Goal: Transaction & Acquisition: Purchase product/service

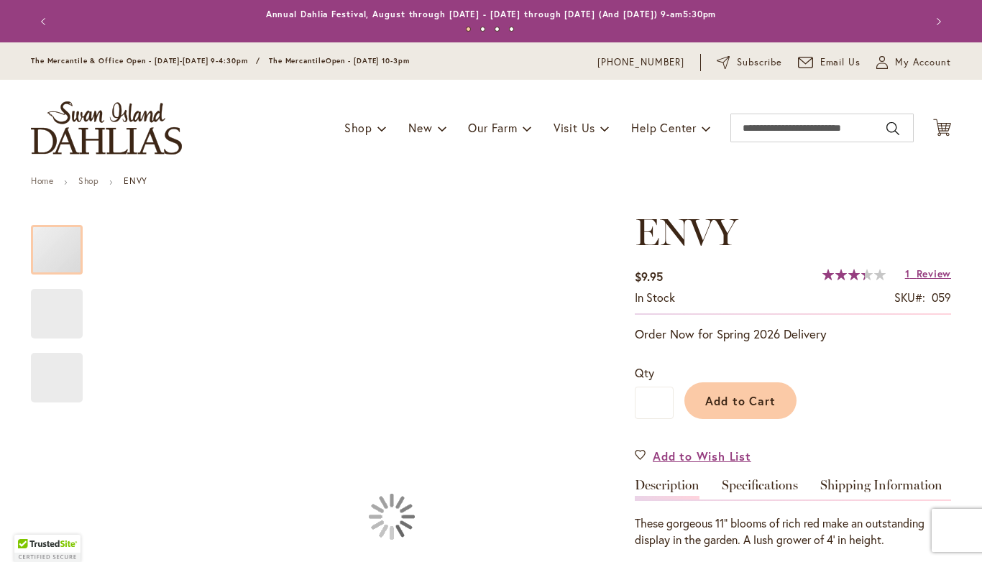
type input "*****"
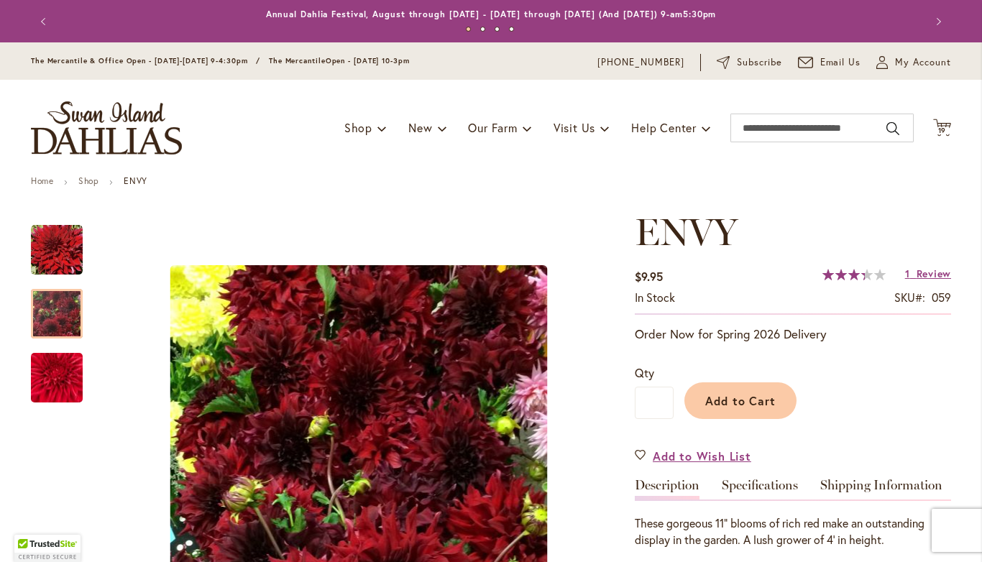
click at [68, 315] on img "Envy" at bounding box center [57, 314] width 52 height 69
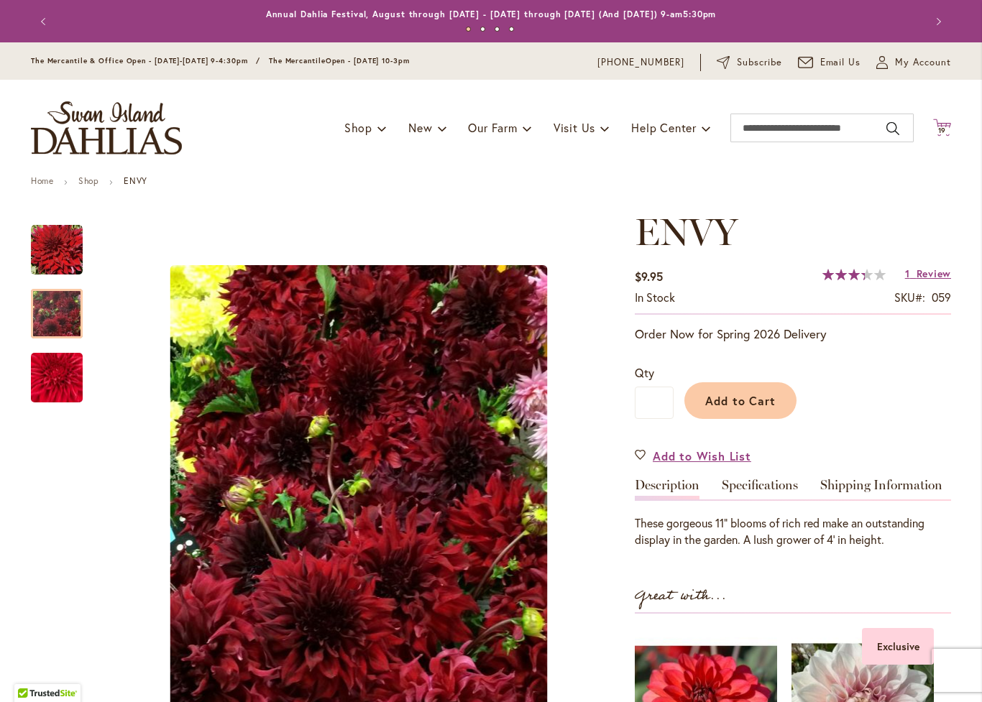
click at [940, 128] on span "19" at bounding box center [942, 130] width 9 height 9
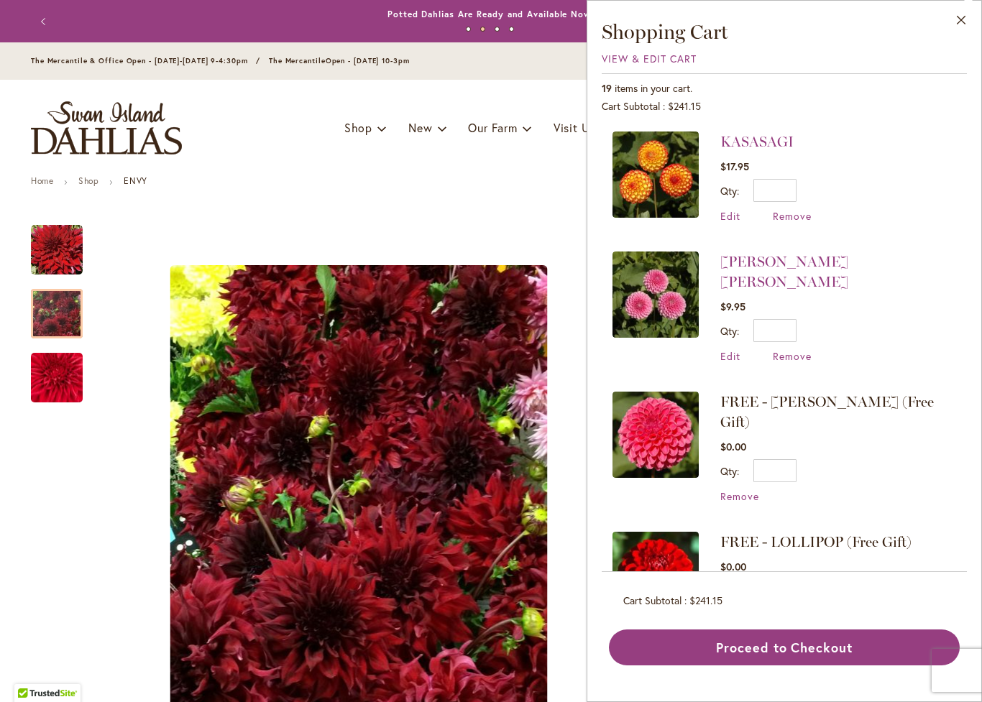
click at [656, 428] on img at bounding box center [656, 435] width 86 height 86
click at [847, 393] on span "FREE - [PERSON_NAME] (Free Gift)" at bounding box center [827, 411] width 214 height 37
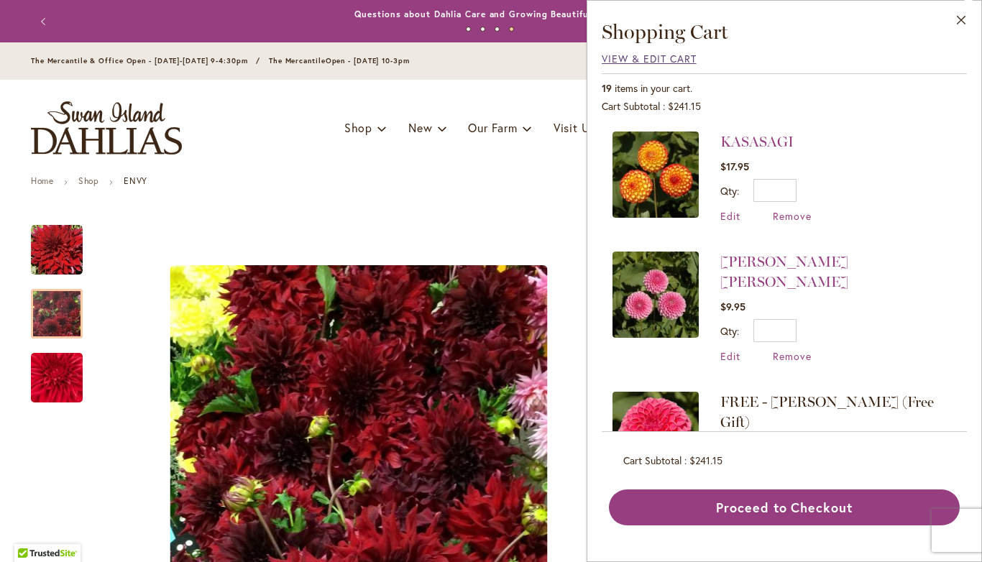
click at [666, 64] on span "View & Edit Cart" at bounding box center [649, 59] width 95 height 14
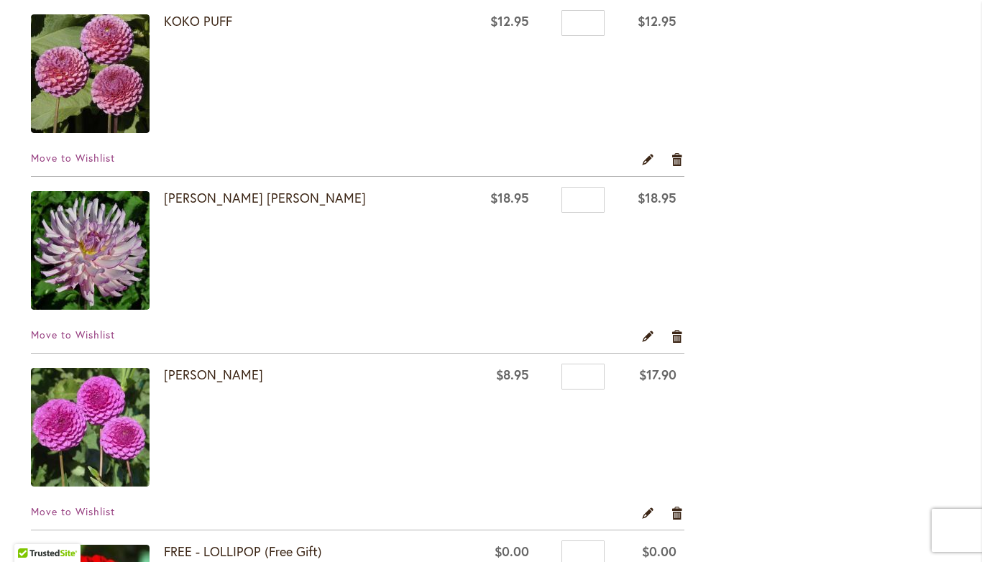
scroll to position [2239, 0]
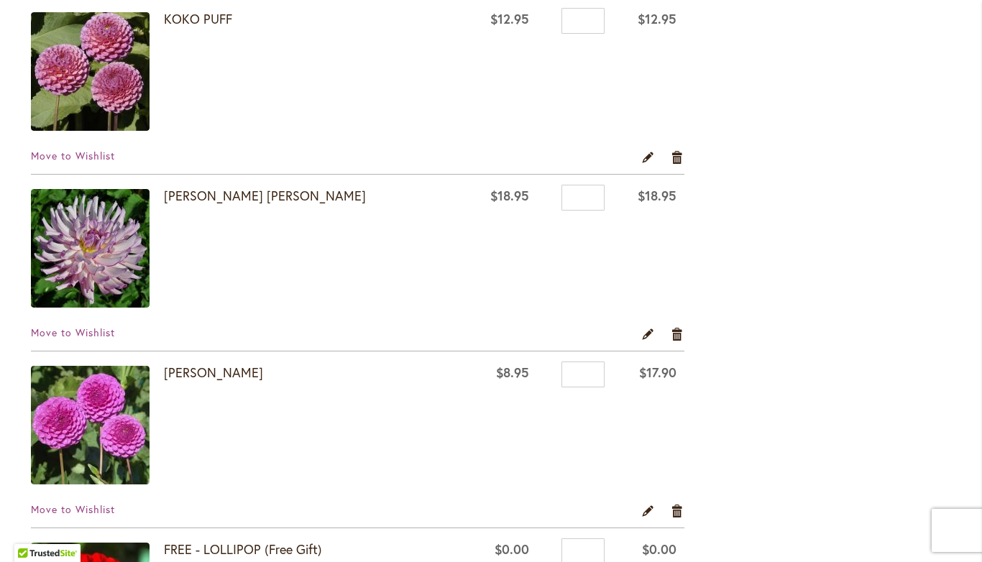
click at [81, 270] on img at bounding box center [90, 248] width 119 height 119
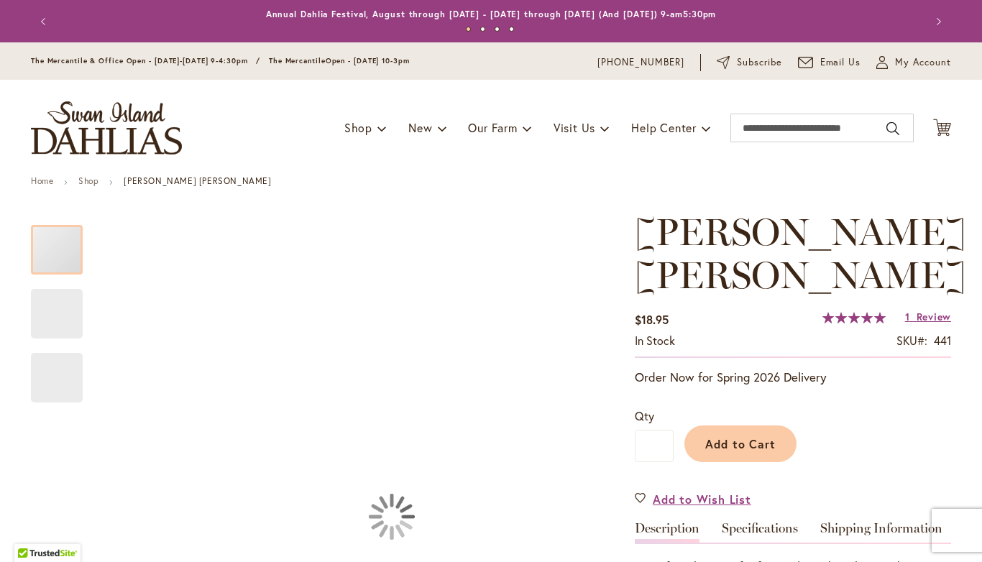
type input "*****"
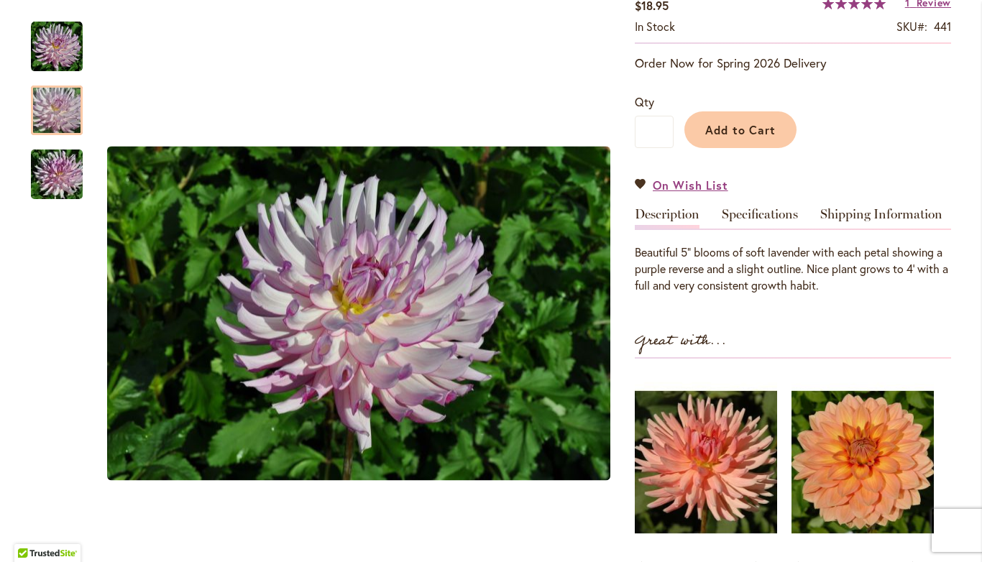
scroll to position [316, 0]
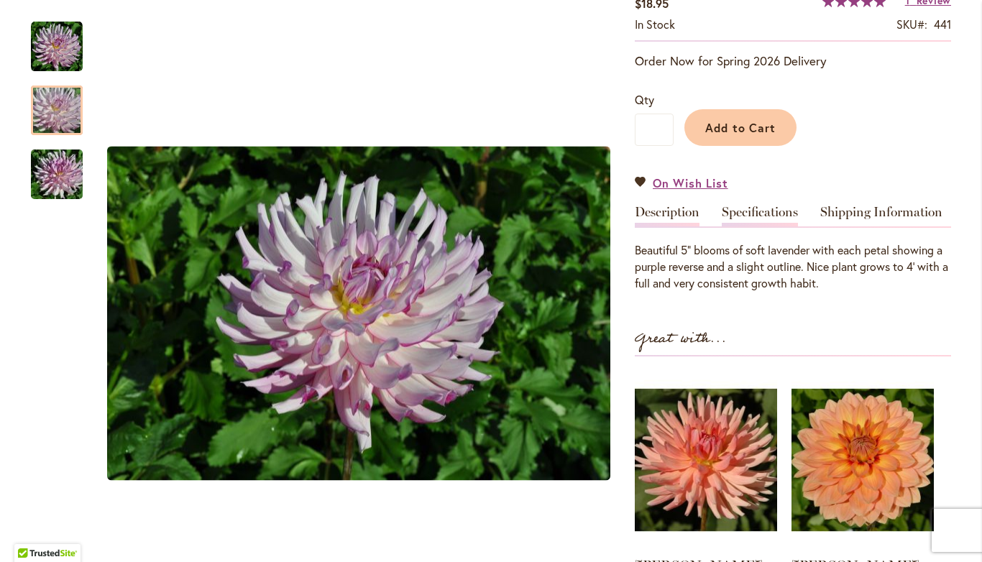
click at [763, 214] on link "Specifications" at bounding box center [760, 216] width 76 height 21
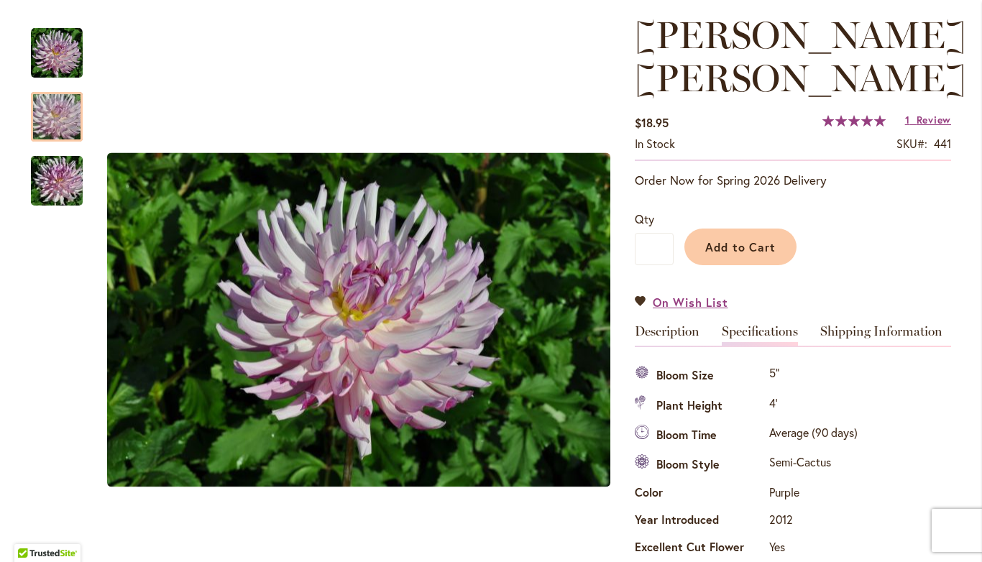
scroll to position [194, 0]
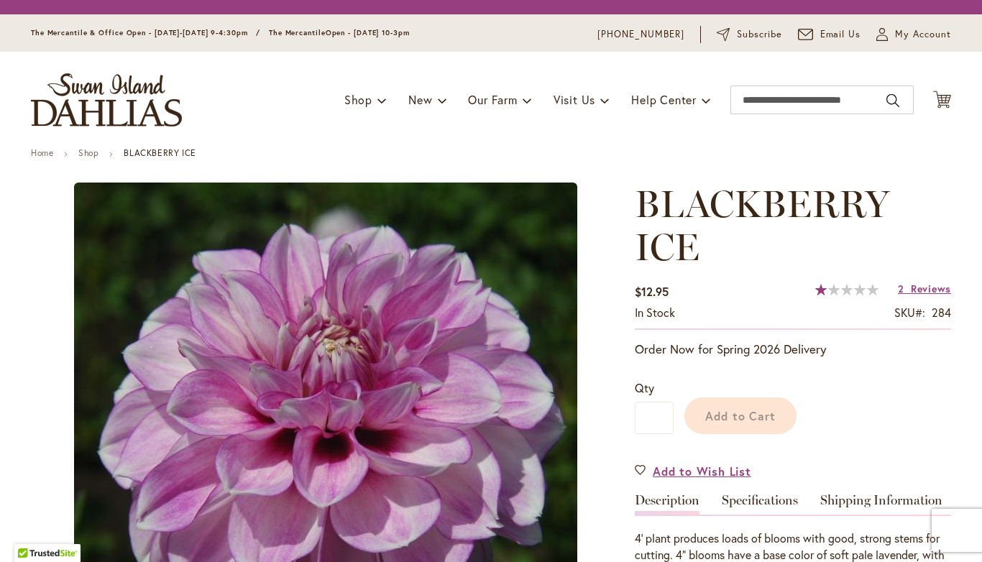
type input "*****"
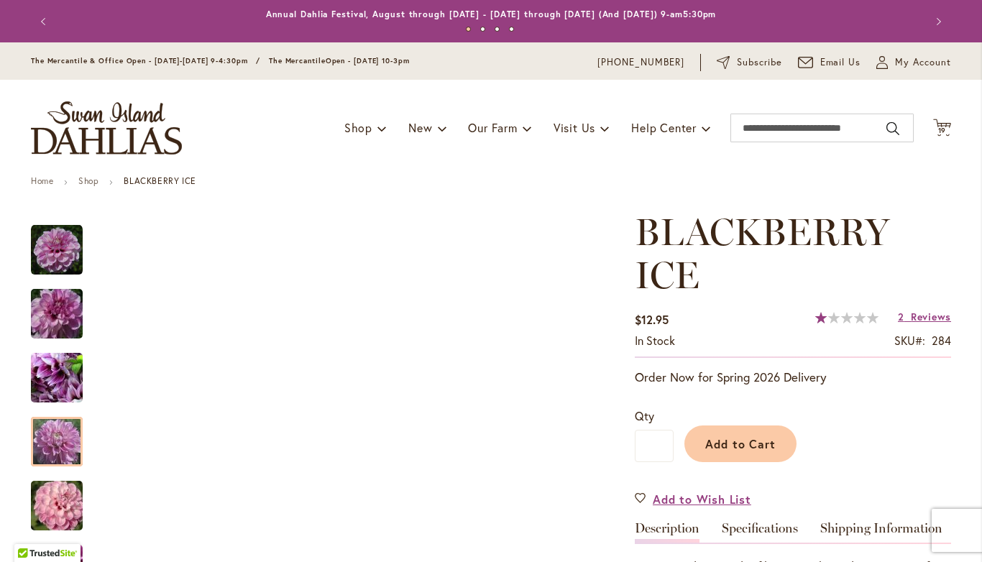
click at [55, 449] on img "BLACKBERRY ICE" at bounding box center [57, 442] width 104 height 69
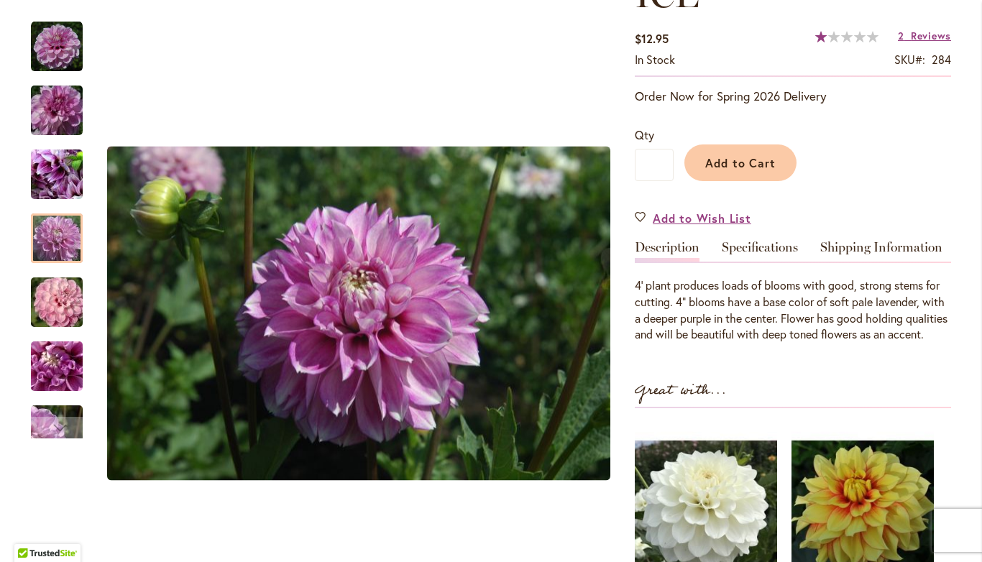
scroll to position [282, 0]
click at [771, 251] on link "Specifications" at bounding box center [760, 250] width 76 height 21
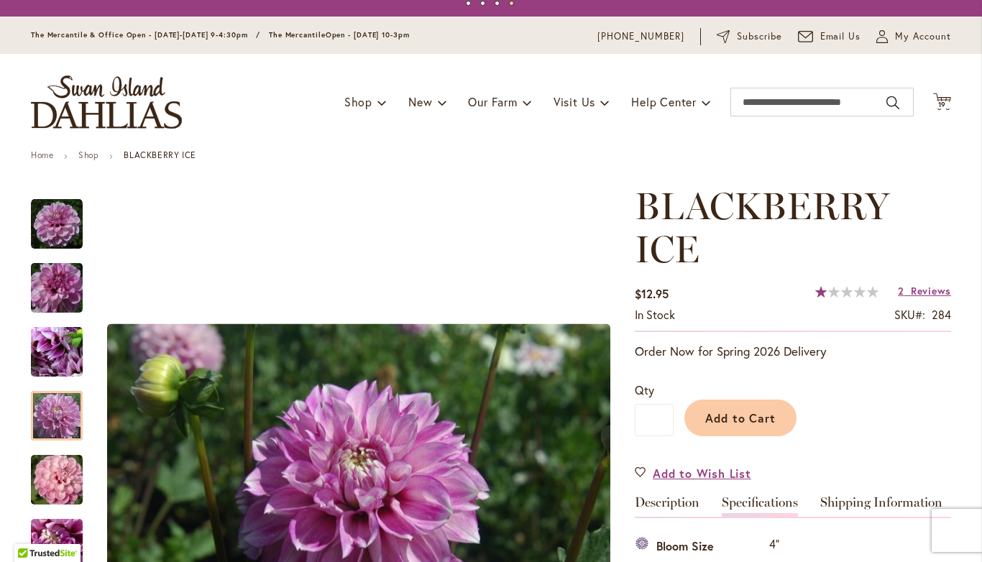
scroll to position [25, 0]
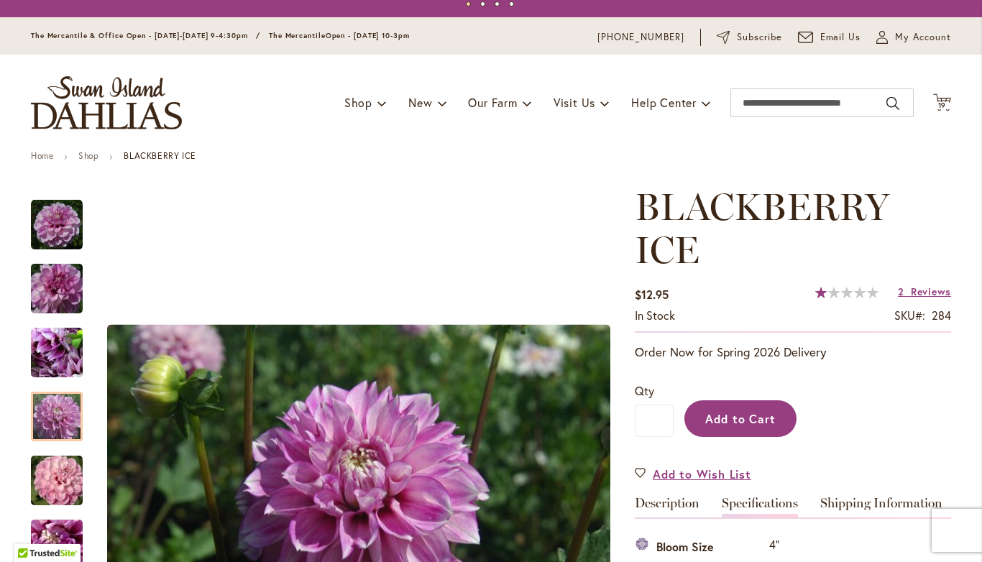
click at [753, 429] on button "Add to Cart" at bounding box center [740, 418] width 112 height 37
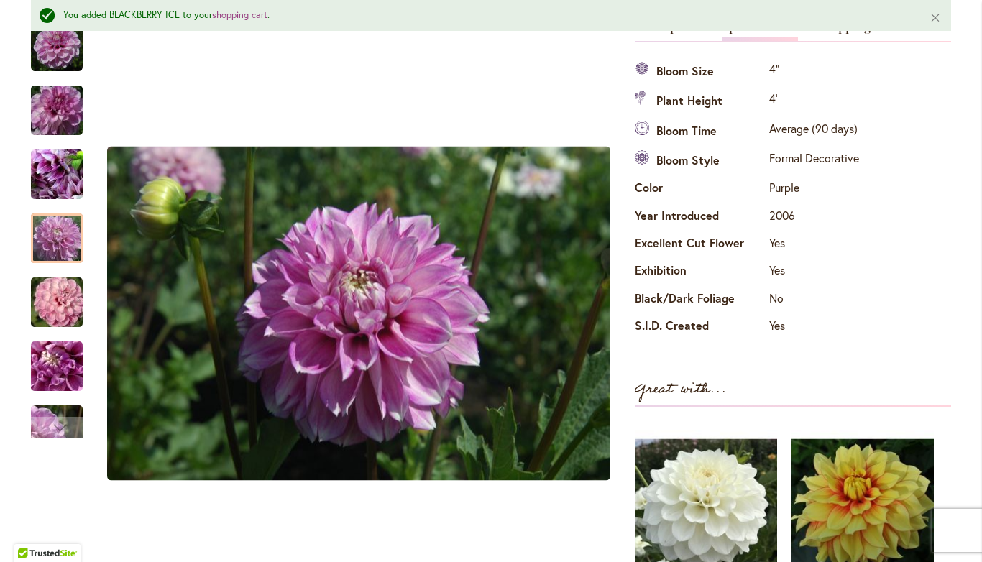
scroll to position [540, 0]
